Goal: Task Accomplishment & Management: Manage account settings

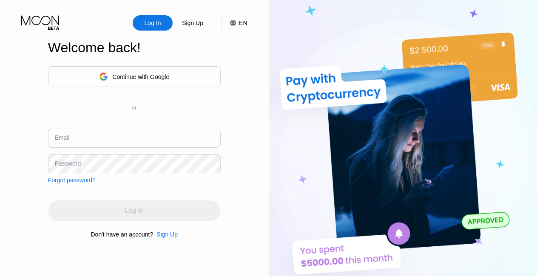
click at [135, 136] on input "text" at bounding box center [134, 138] width 173 height 19
click at [125, 141] on input "text" at bounding box center [134, 138] width 173 height 19
click at [103, 135] on input "text" at bounding box center [134, 138] width 173 height 19
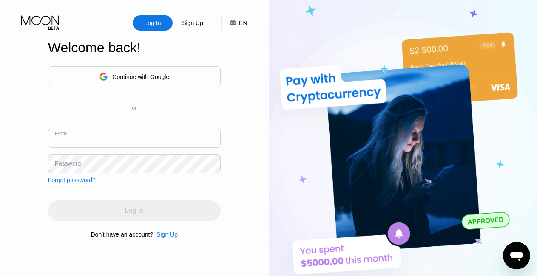
paste input "[EMAIL_ADDRESS][DOMAIN_NAME]"
type input "[EMAIL_ADDRESS][DOMAIN_NAME]"
click at [79, 182] on div "Forgot password?" at bounding box center [72, 180] width 48 height 7
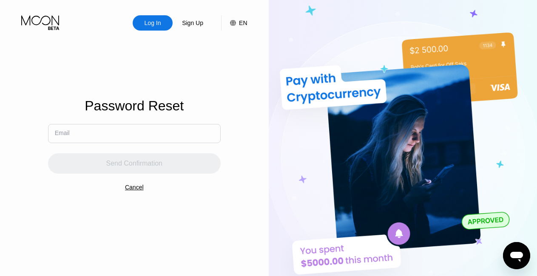
click at [107, 136] on input "text" at bounding box center [134, 133] width 173 height 19
paste input "[EMAIL_ADDRESS][DOMAIN_NAME]"
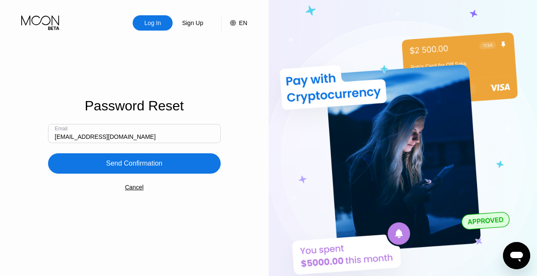
type input "[EMAIL_ADDRESS][DOMAIN_NAME]"
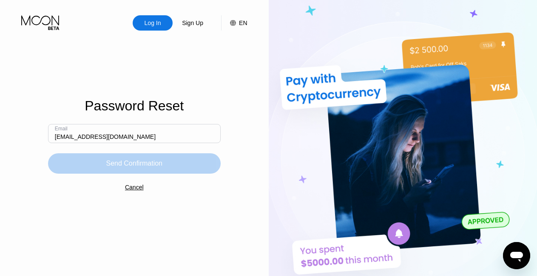
click at [118, 165] on div "Send Confirmation" at bounding box center [134, 163] width 57 height 9
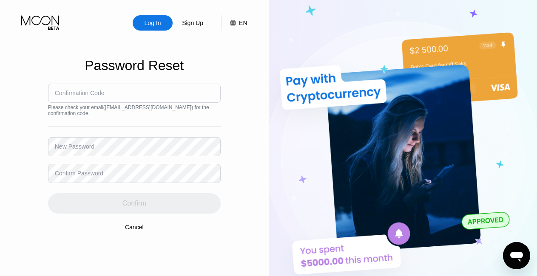
click at [87, 91] on div "Confirmation Code" at bounding box center [80, 93] width 50 height 7
click at [100, 90] on div "Confirmation Code" at bounding box center [80, 93] width 50 height 7
click at [112, 94] on input at bounding box center [134, 93] width 173 height 19
paste input "269877"
type input "269877"
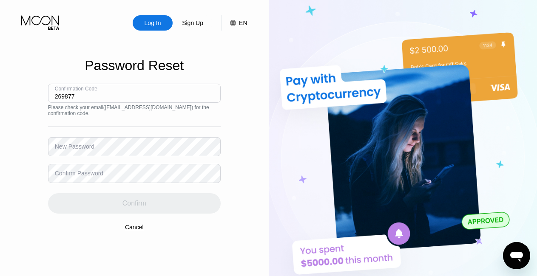
click at [72, 150] on div "New Password" at bounding box center [75, 146] width 40 height 7
click at [71, 148] on div "New Password" at bounding box center [75, 146] width 40 height 7
click at [90, 143] on div "New Password" at bounding box center [134, 146] width 173 height 19
click at [37, 187] on div "Log In Sign Up EN Language Select an item Save Password Reset Confirmation Code…" at bounding box center [134, 152] width 269 height 304
click at [77, 177] on div "Confirm Password" at bounding box center [79, 173] width 48 height 7
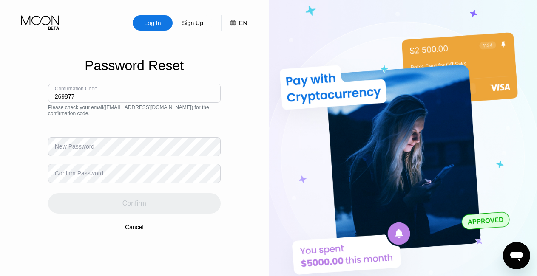
click at [64, 148] on div "New Password" at bounding box center [75, 146] width 40 height 7
click at [82, 150] on div "New Password" at bounding box center [75, 146] width 40 height 7
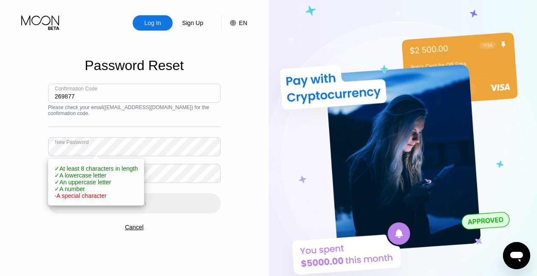
click at [178, 188] on div "Confirm" at bounding box center [134, 198] width 173 height 31
click at [42, 219] on div "Log In Sign Up EN Language Select an item Save Password Reset Confirmation Code…" at bounding box center [134, 152] width 269 height 304
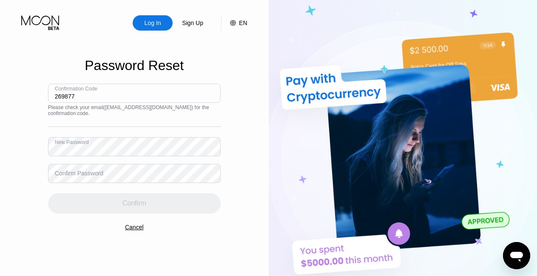
click at [75, 175] on div "Confirm Password" at bounding box center [79, 173] width 48 height 7
click at [96, 171] on div "Confirm Password" at bounding box center [79, 173] width 48 height 7
click at [97, 174] on div "Confirm Password" at bounding box center [79, 173] width 48 height 7
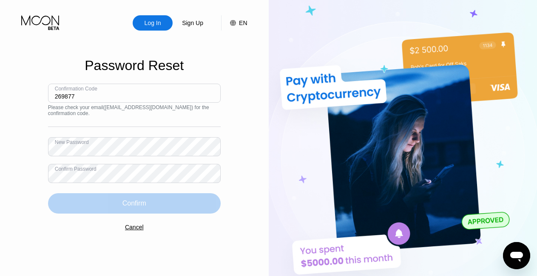
click at [122, 204] on div "Confirm" at bounding box center [134, 203] width 24 height 9
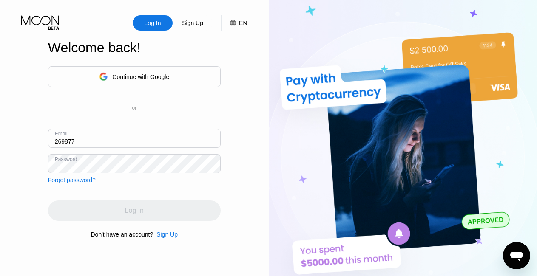
click at [87, 143] on input "269877" at bounding box center [134, 138] width 173 height 19
click at [74, 156] on div "Password" at bounding box center [66, 159] width 23 height 6
click at [96, 136] on input "269877" at bounding box center [134, 138] width 173 height 19
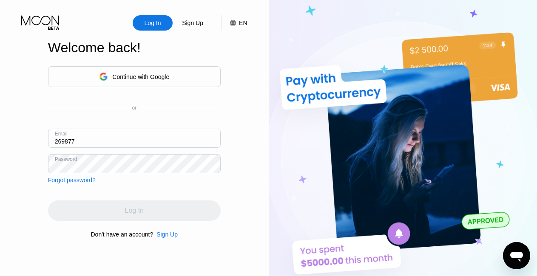
paste input "[EMAIL_ADDRESS][DOMAIN_NAME]"
click at [66, 140] on input "[EMAIL_ADDRESS][DOMAIN_NAME]" at bounding box center [134, 138] width 173 height 19
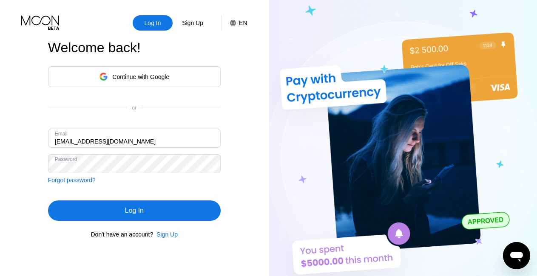
type input "[EMAIL_ADDRESS][DOMAIN_NAME]"
click at [116, 216] on div "Log In" at bounding box center [134, 211] width 173 height 20
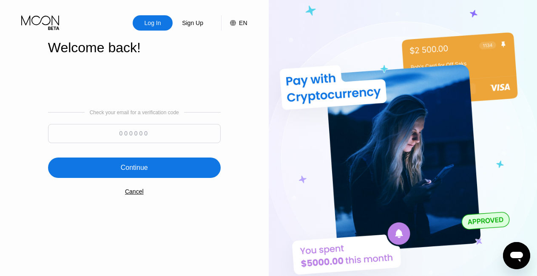
click at [130, 133] on input at bounding box center [134, 133] width 173 height 19
click at [178, 132] on input at bounding box center [134, 133] width 173 height 19
paste input "375981"
type input "375981"
click at [147, 164] on div "Continue" at bounding box center [134, 168] width 27 height 9
